Goal: Information Seeking & Learning: Stay updated

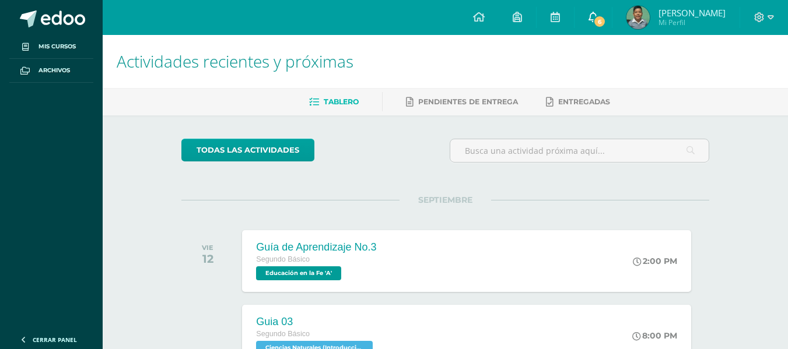
click at [602, 19] on span "6" at bounding box center [599, 21] width 13 height 13
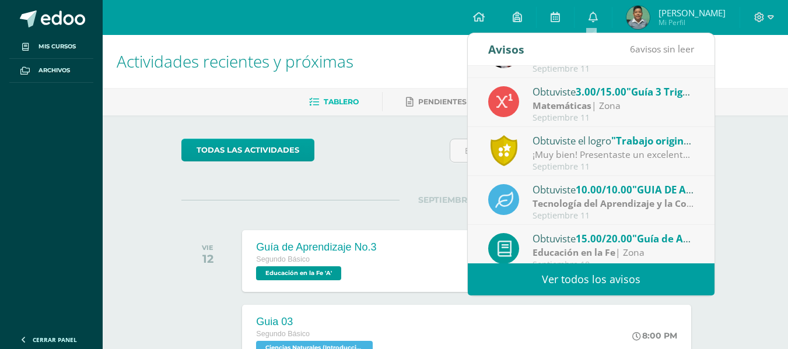
scroll to position [85, 0]
click at [555, 166] on div "Septiembre 11" at bounding box center [613, 168] width 162 height 10
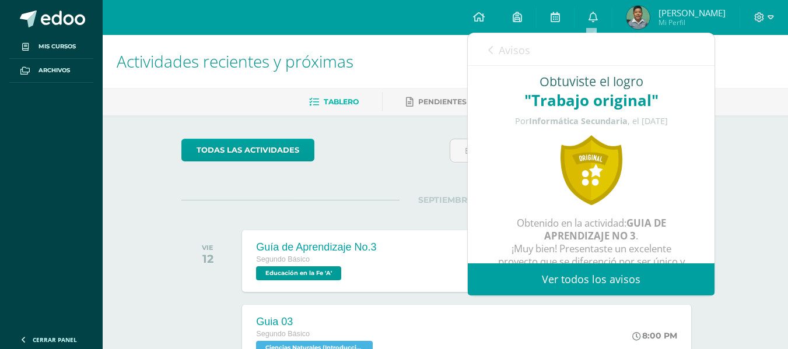
scroll to position [45, 0]
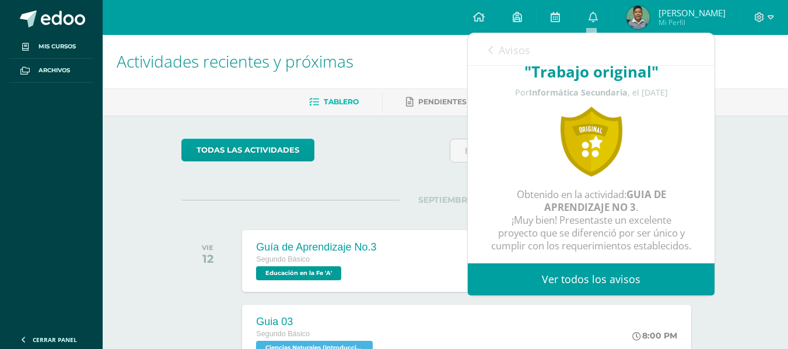
click at [491, 55] on icon at bounding box center [490, 49] width 5 height 9
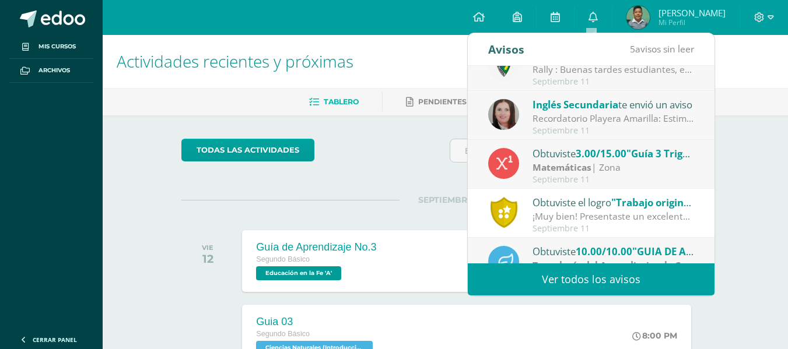
scroll to position [0, 0]
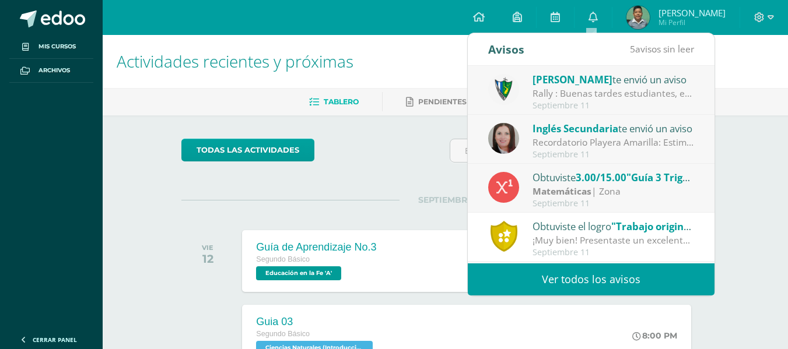
click at [553, 197] on strong "Matemáticas" at bounding box center [561, 191] width 59 height 13
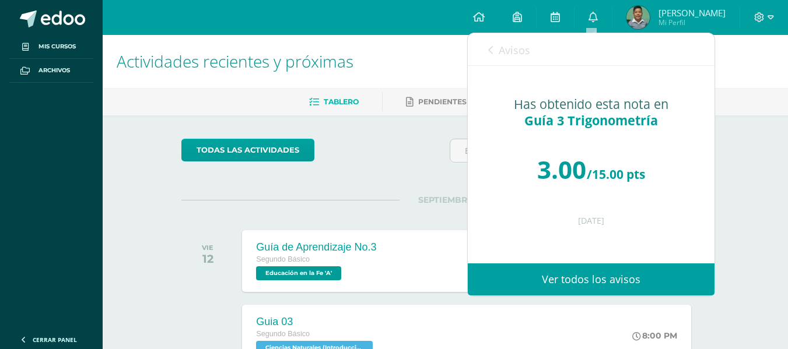
click at [499, 48] on span "Avisos" at bounding box center [514, 50] width 31 height 14
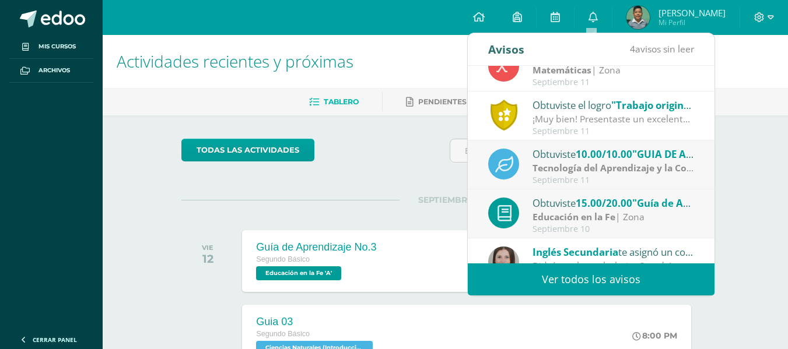
scroll to position [123, 0]
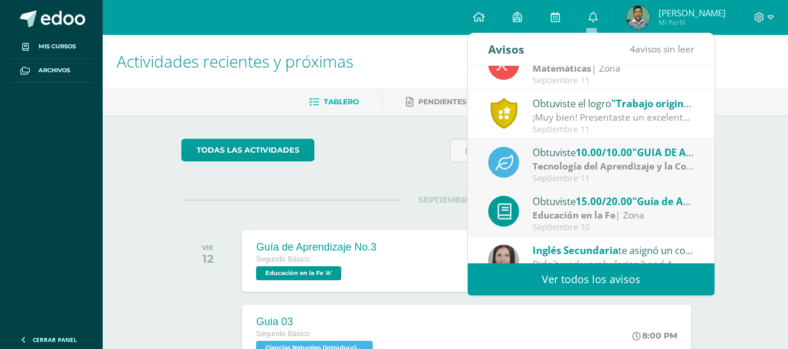
click at [594, 173] on strong "Tecnología del Aprendizaje y la Comunicación (Informática)" at bounding box center [666, 166] width 268 height 13
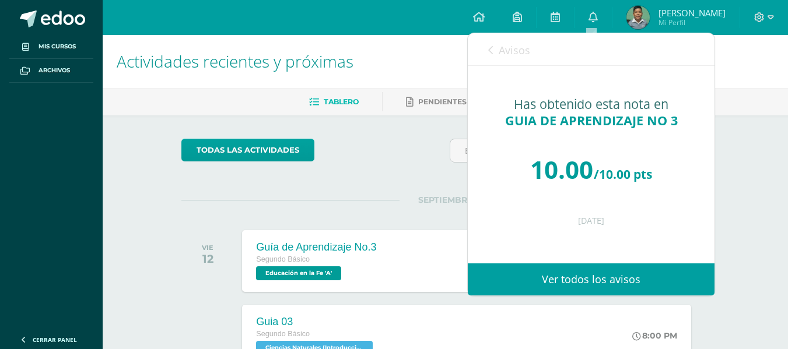
click at [505, 41] on link "Avisos" at bounding box center [509, 49] width 42 height 33
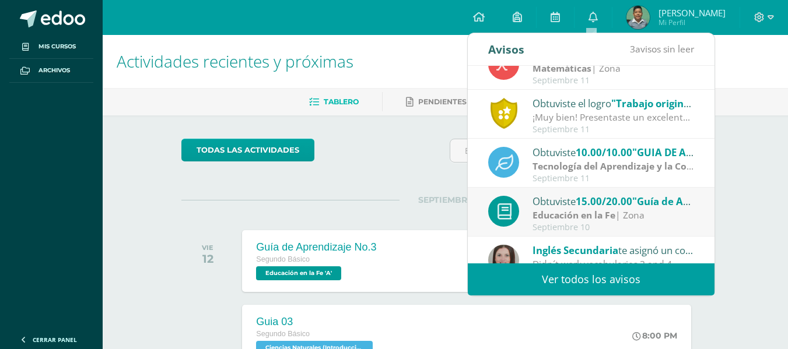
click at [540, 202] on div "Obtuviste 15.00/20.00 "Guía de Aprendizaje No. 1" en Educación en la Fe" at bounding box center [613, 201] width 162 height 15
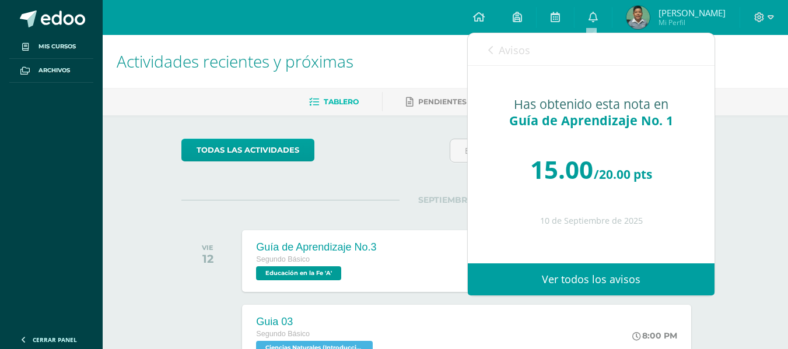
click at [501, 48] on span "Avisos" at bounding box center [514, 50] width 31 height 14
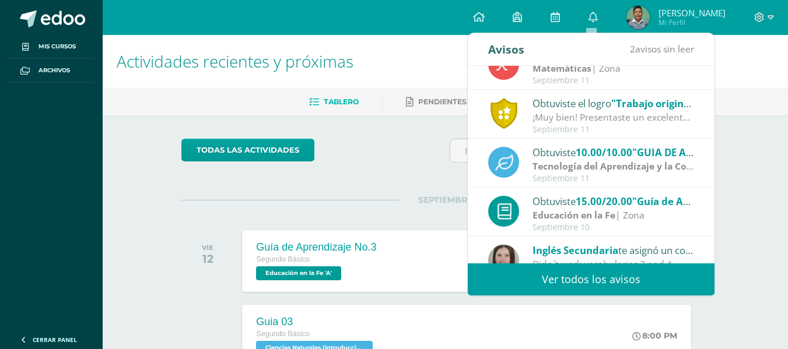
scroll to position [0, 0]
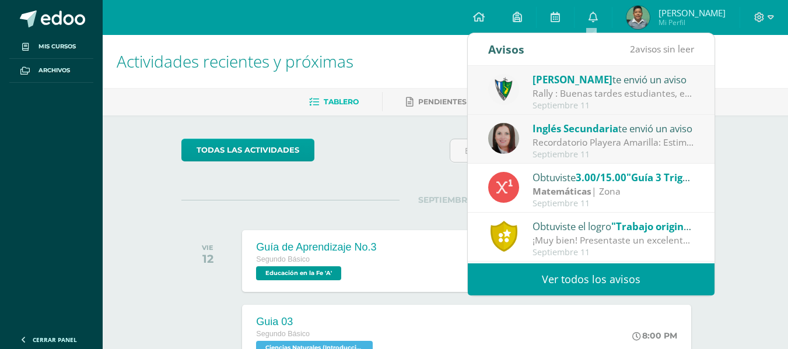
click at [559, 151] on div "Septiembre 11" at bounding box center [613, 155] width 162 height 10
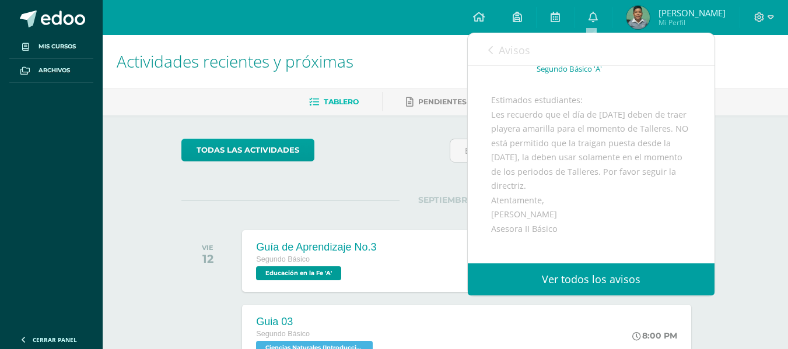
scroll to position [91, 0]
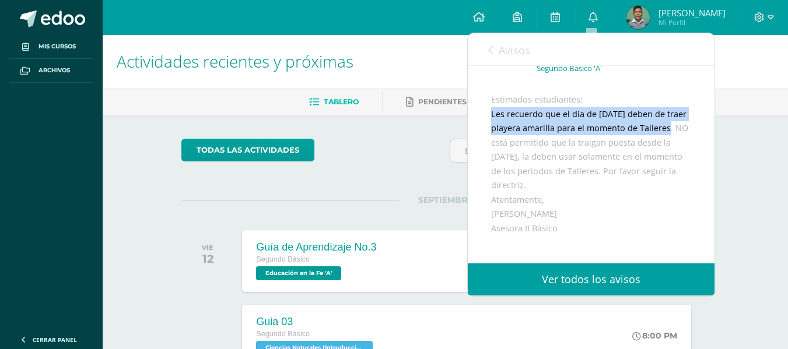
drag, startPoint x: 480, startPoint y: 125, endPoint x: 521, endPoint y: 163, distance: 56.1
click at [521, 163] on div "Inglés Secundaria te envió un aviso: Recordatorio Playera Amarilla Septiembre 1…" at bounding box center [591, 168] width 247 height 387
click at [521, 163] on div "Estimados estudiantes: Les recuerdo que el día de mañana deben de traer playera…" at bounding box center [591, 221] width 200 height 257
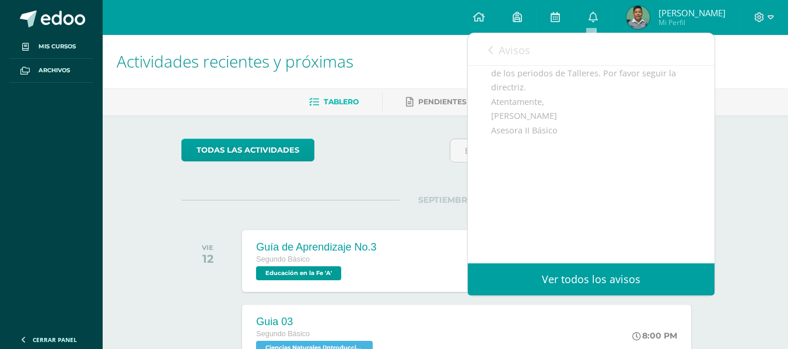
scroll to position [0, 0]
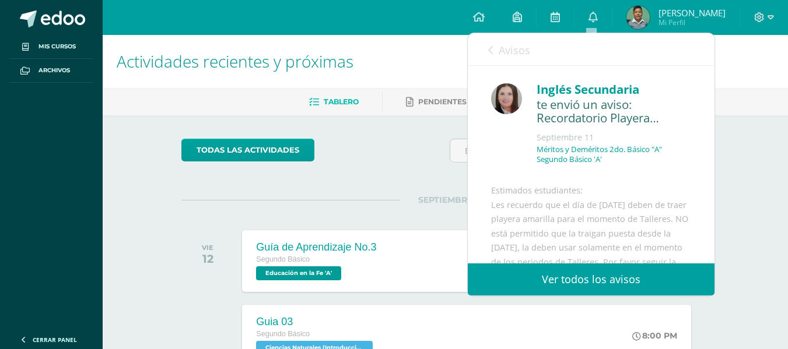
click at [487, 49] on div "Avisos 1 avisos sin leer Avisos" at bounding box center [591, 49] width 247 height 33
drag, startPoint x: 488, startPoint y: 49, endPoint x: 495, endPoint y: 51, distance: 7.9
click at [495, 51] on div "Avisos 1 avisos sin leer Avisos" at bounding box center [591, 49] width 247 height 33
click at [495, 51] on link "Avisos" at bounding box center [509, 49] width 42 height 33
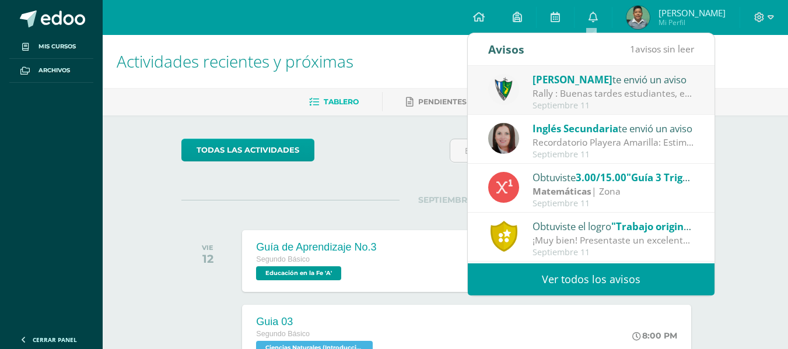
click at [571, 106] on div "Septiembre 11" at bounding box center [613, 106] width 162 height 10
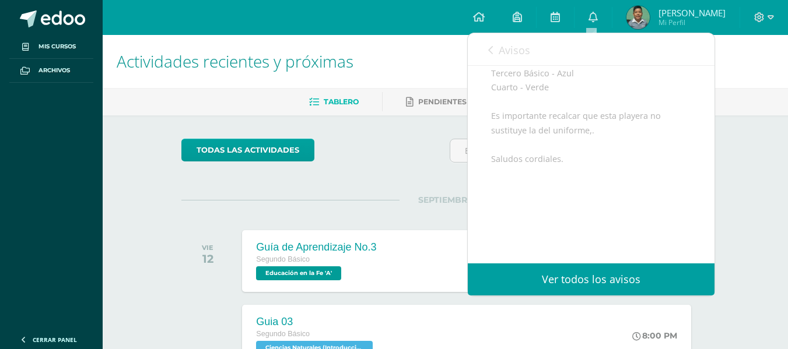
scroll to position [280, 0]
click at [495, 52] on link "Avisos" at bounding box center [509, 49] width 42 height 33
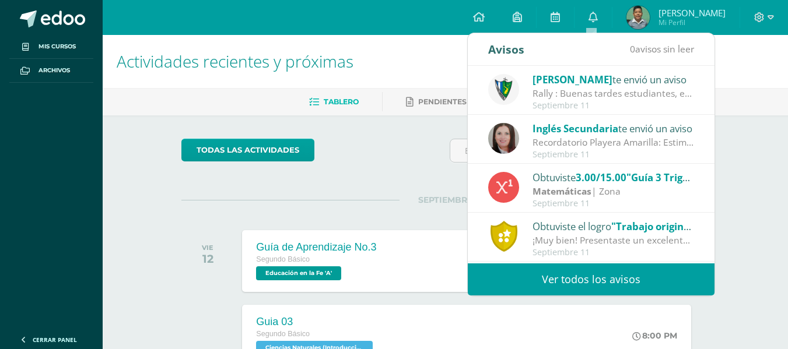
drag, startPoint x: 495, startPoint y: 52, endPoint x: 392, endPoint y: 149, distance: 141.1
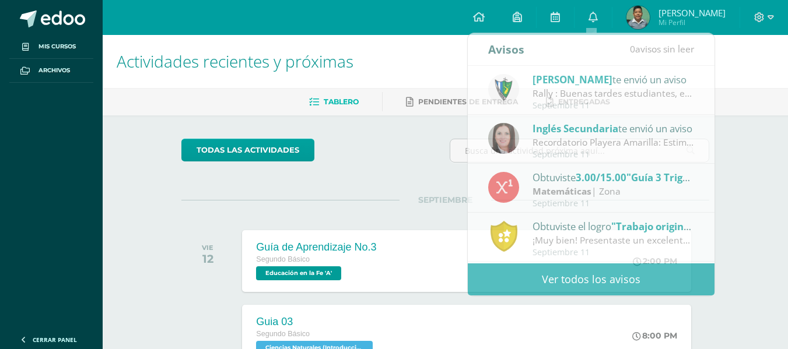
click at [392, 149] on div "todas las Actividades" at bounding box center [289, 155] width 224 height 33
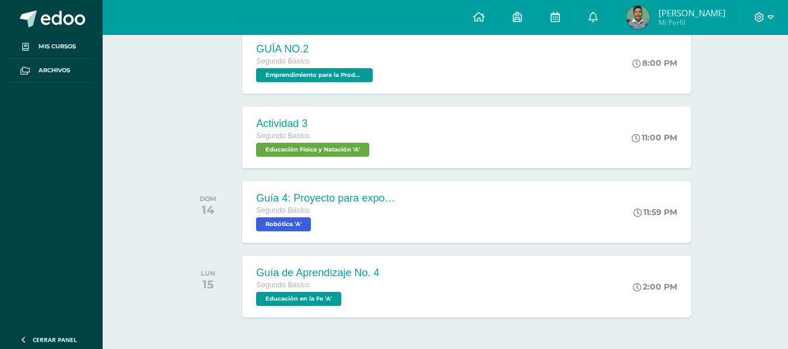
scroll to position [390, 0]
